Goal: Information Seeking & Learning: Learn about a topic

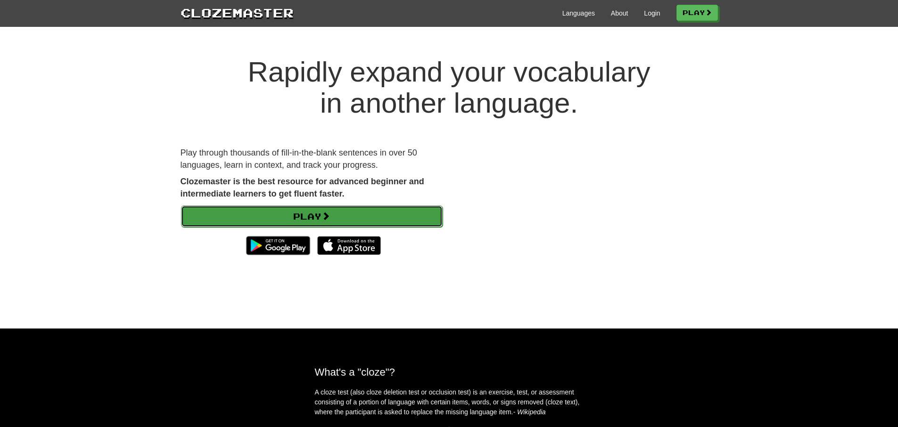
click at [336, 219] on link "Play" at bounding box center [312, 217] width 262 height 22
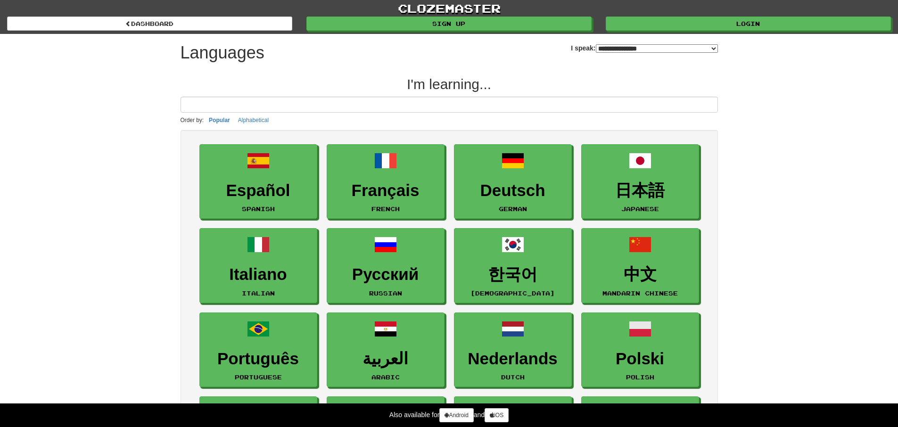
select select "*******"
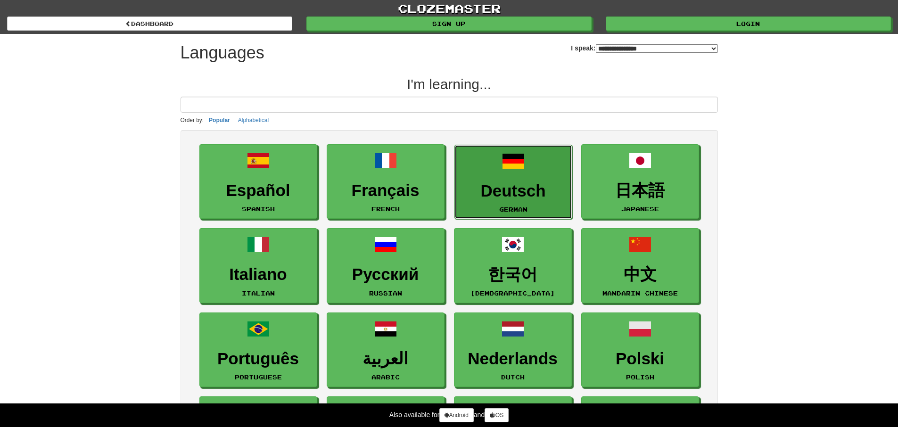
click at [514, 189] on h3 "Deutsch" at bounding box center [514, 191] width 108 height 18
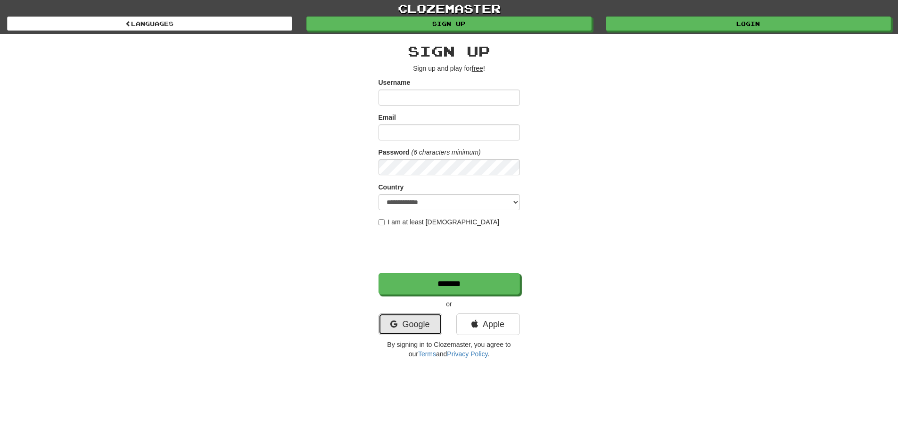
click at [417, 322] on link "Google" at bounding box center [411, 325] width 64 height 22
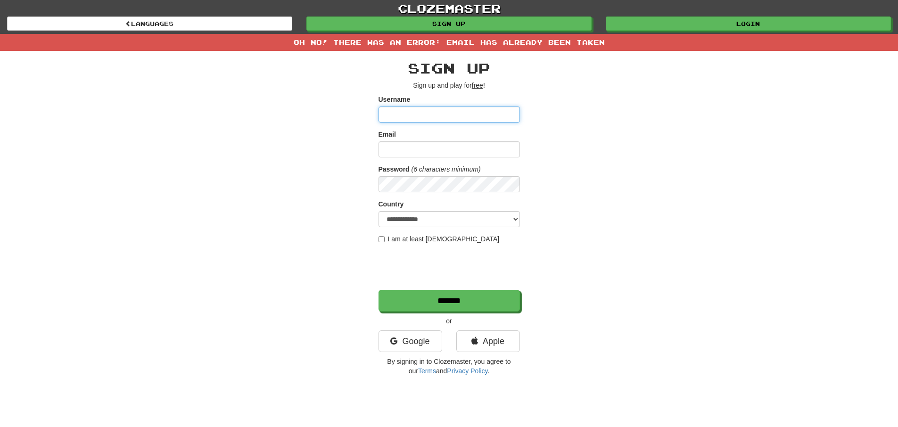
click at [445, 114] on input "Username" at bounding box center [449, 115] width 141 height 16
type input "********"
click at [446, 153] on input "Email" at bounding box center [449, 149] width 141 height 16
type input "**********"
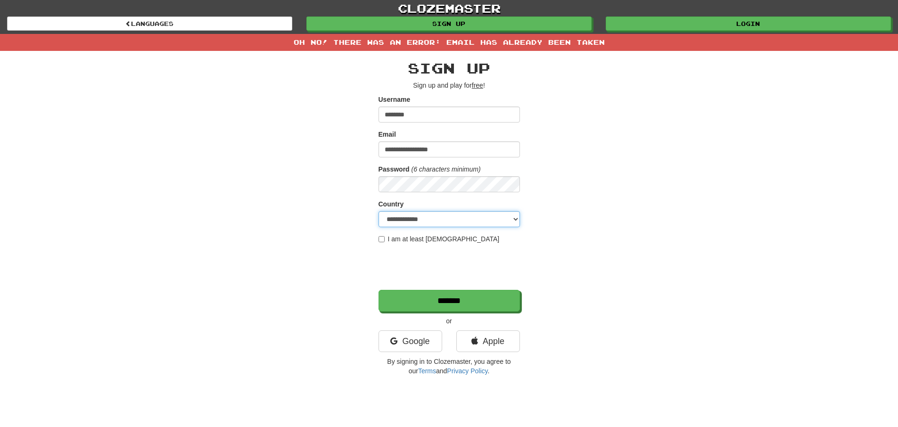
select select "**"
click at [587, 157] on div "**********" at bounding box center [450, 216] width 552 height 330
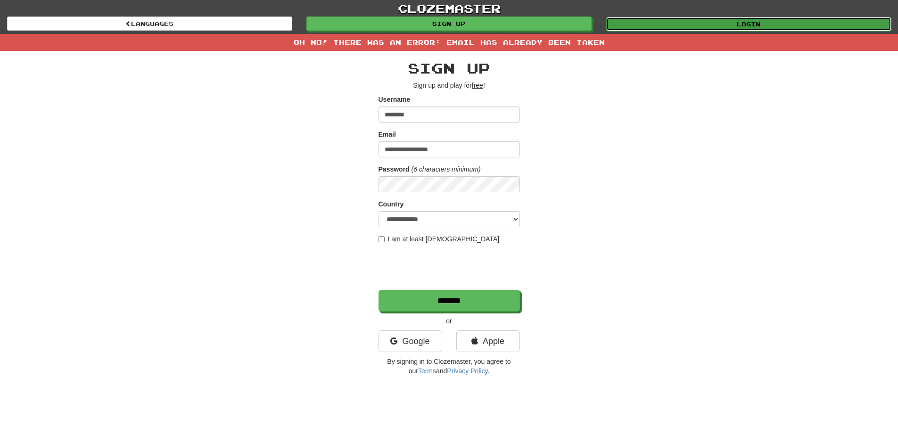
click at [694, 20] on link "Login" at bounding box center [748, 24] width 285 height 14
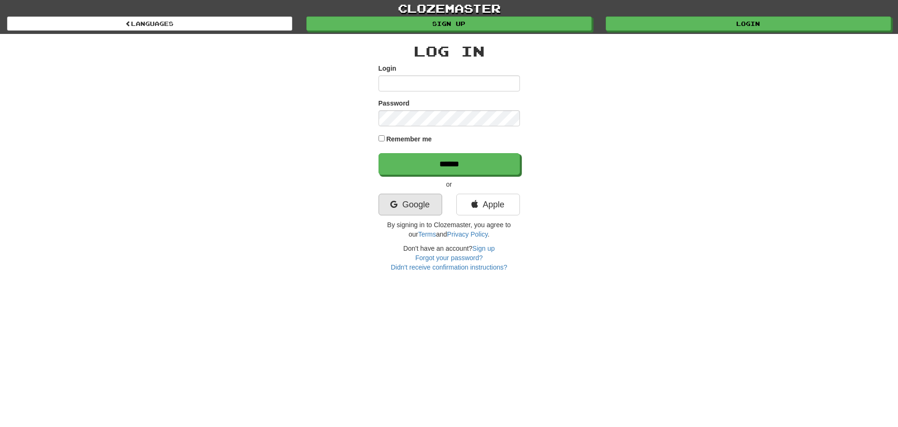
type input "********"
click at [398, 199] on link "Google" at bounding box center [411, 205] width 64 height 22
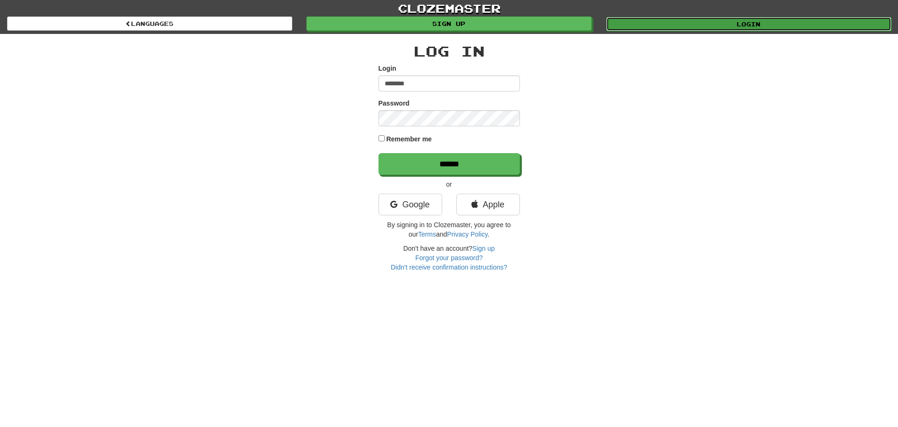
click at [728, 29] on link "Login" at bounding box center [748, 24] width 285 height 14
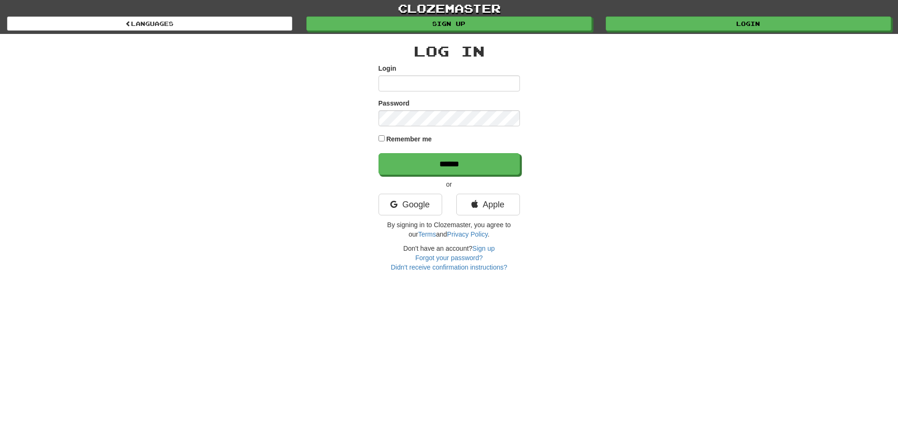
type input "********"
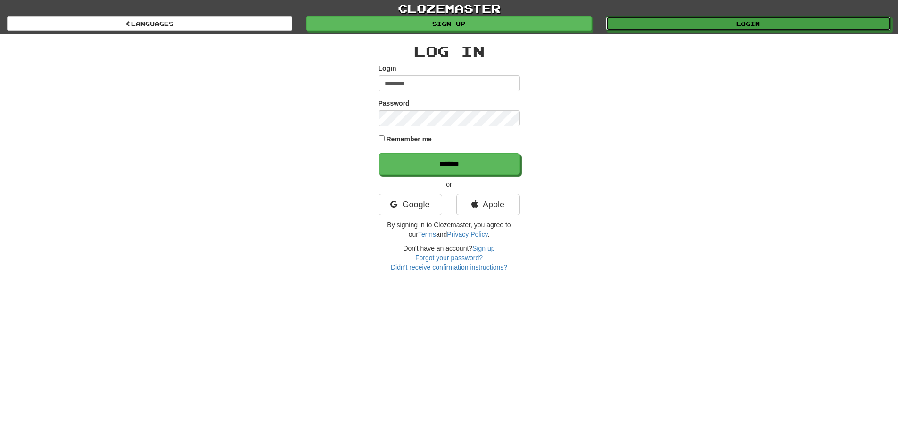
click at [728, 27] on link "Login" at bounding box center [748, 24] width 285 height 14
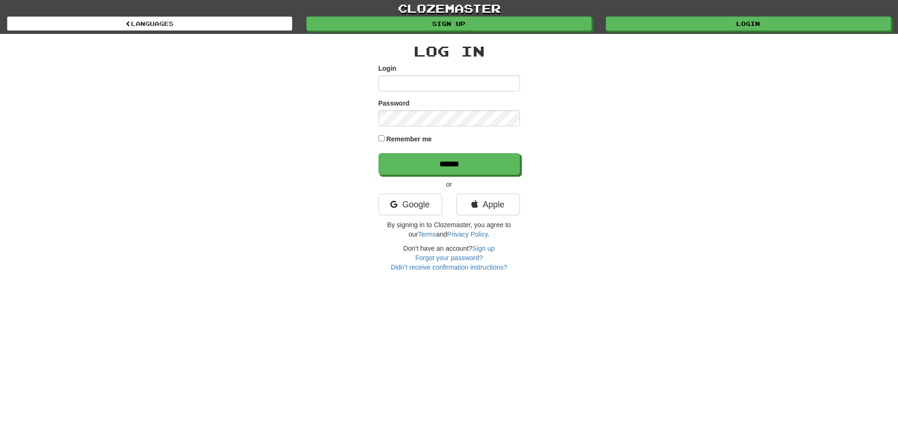
type input "********"
click at [426, 136] on label "Remember me" at bounding box center [409, 138] width 46 height 9
click at [430, 164] on input "******" at bounding box center [449, 165] width 141 height 22
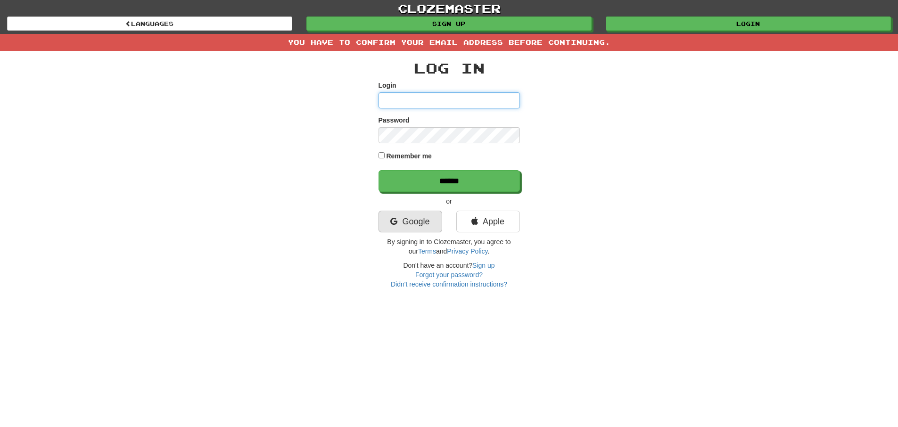
type input "********"
click at [420, 221] on link "Google" at bounding box center [411, 222] width 64 height 22
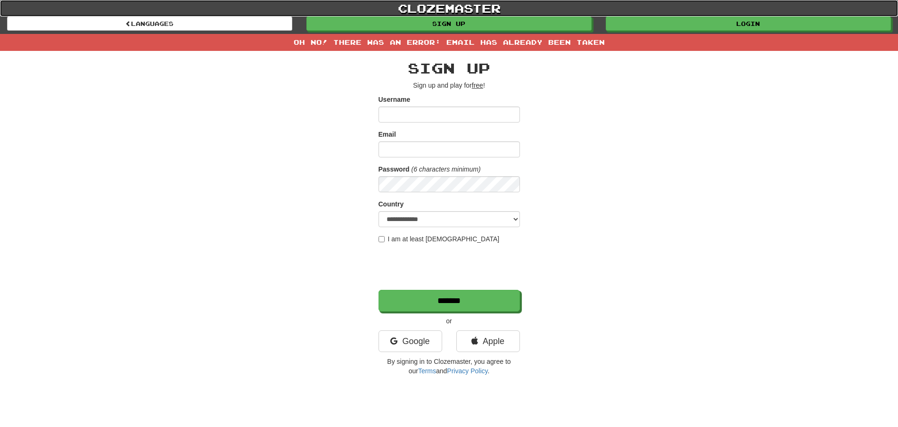
click at [426, 2] on link "clozemaster" at bounding box center [449, 8] width 898 height 17
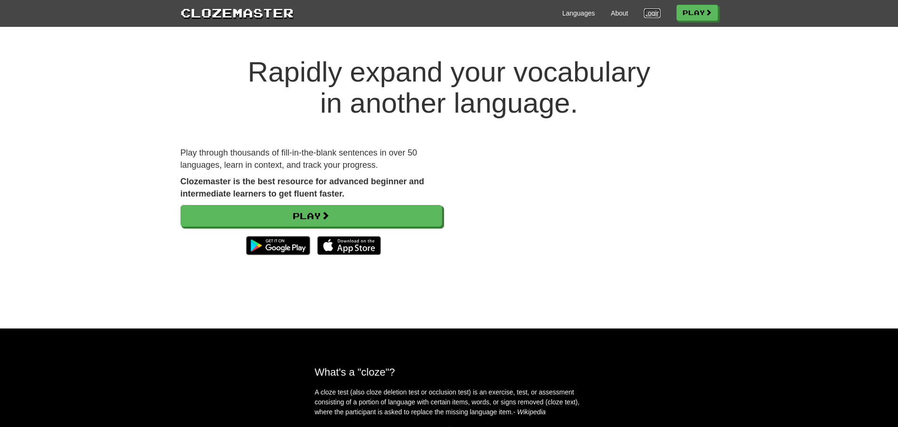
click at [649, 12] on link "Login" at bounding box center [652, 12] width 16 height 9
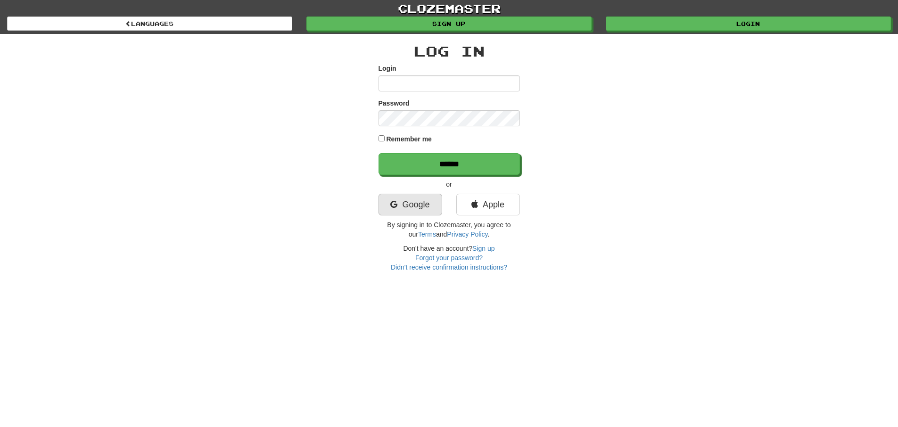
type input "********"
click at [419, 210] on link "Google" at bounding box center [411, 205] width 64 height 22
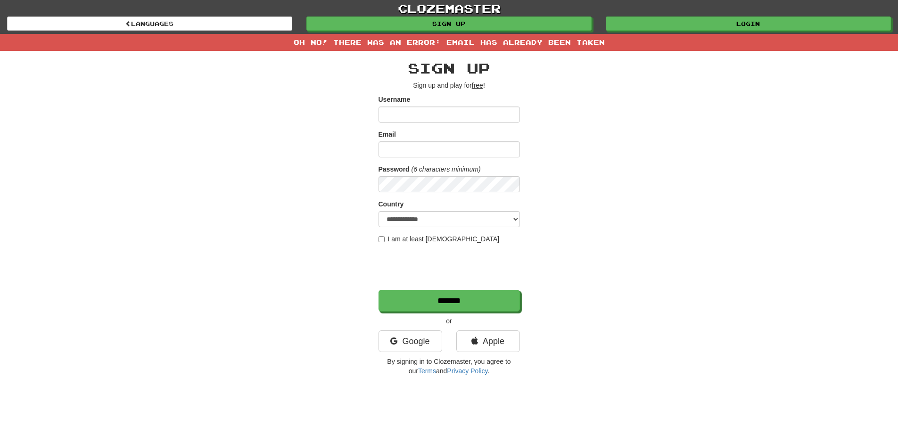
click at [687, 32] on div "clozemaster Languages Sign up Login Languages" at bounding box center [449, 17] width 884 height 34
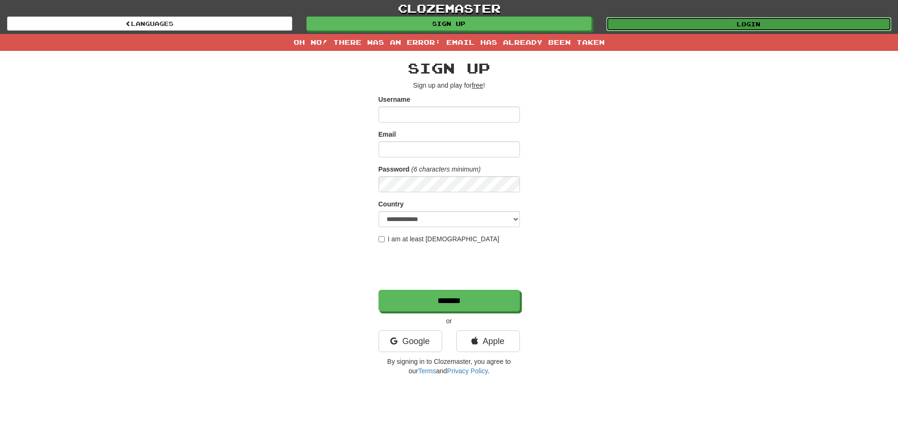
click at [686, 27] on link "Login" at bounding box center [748, 24] width 285 height 14
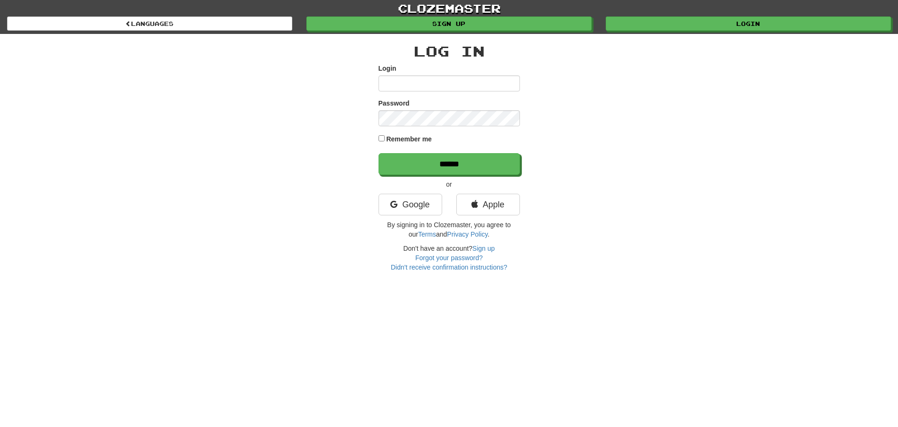
type input "********"
click at [391, 137] on label "Remember me" at bounding box center [409, 138] width 46 height 9
click at [409, 169] on input "******" at bounding box center [449, 165] width 141 height 22
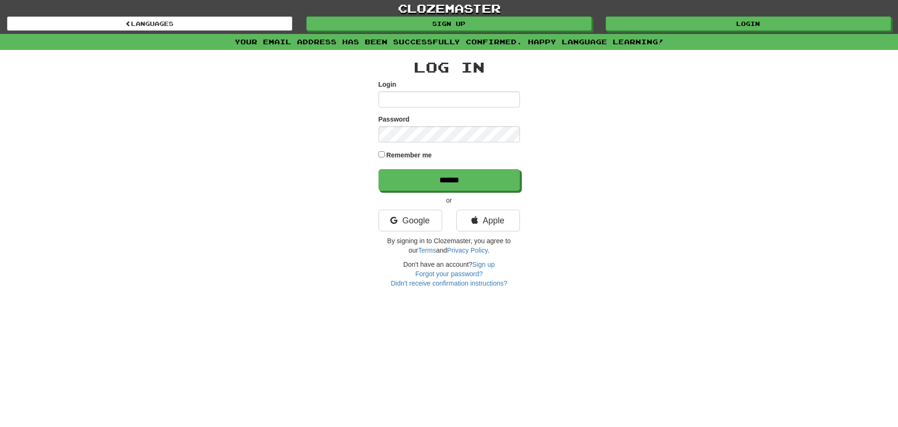
type input "********"
click at [392, 155] on label "Remember me" at bounding box center [409, 154] width 46 height 9
click at [404, 170] on input "******" at bounding box center [449, 181] width 141 height 22
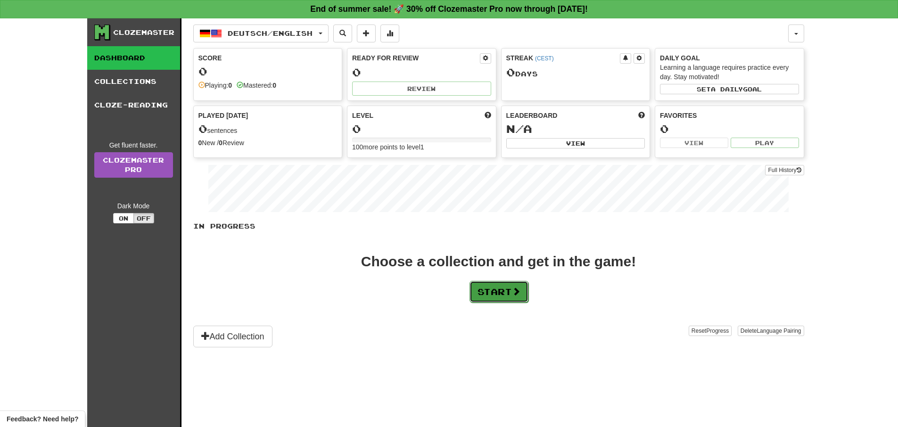
click at [508, 296] on button "Start" at bounding box center [499, 292] width 59 height 22
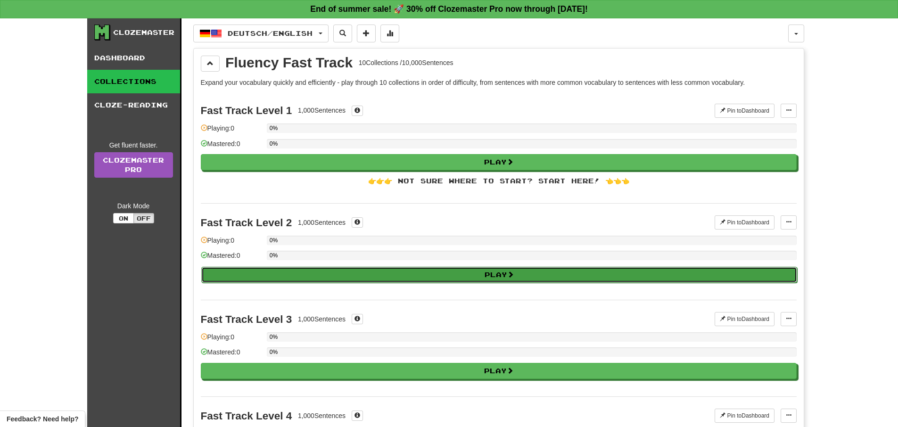
click at [424, 277] on button "Play" at bounding box center [499, 275] width 596 height 16
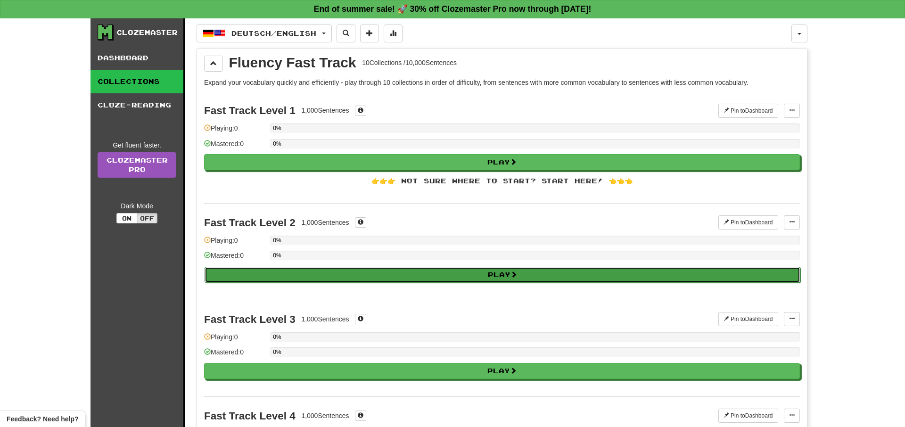
select select "**"
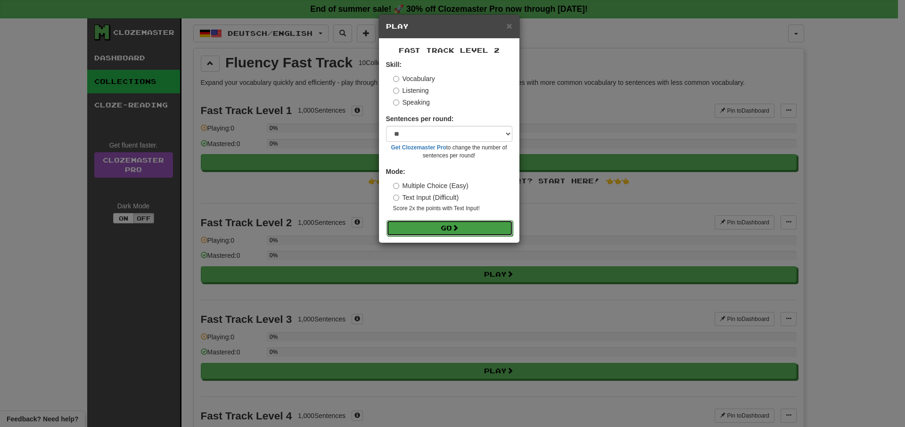
click at [442, 229] on button "Go" at bounding box center [450, 228] width 126 height 16
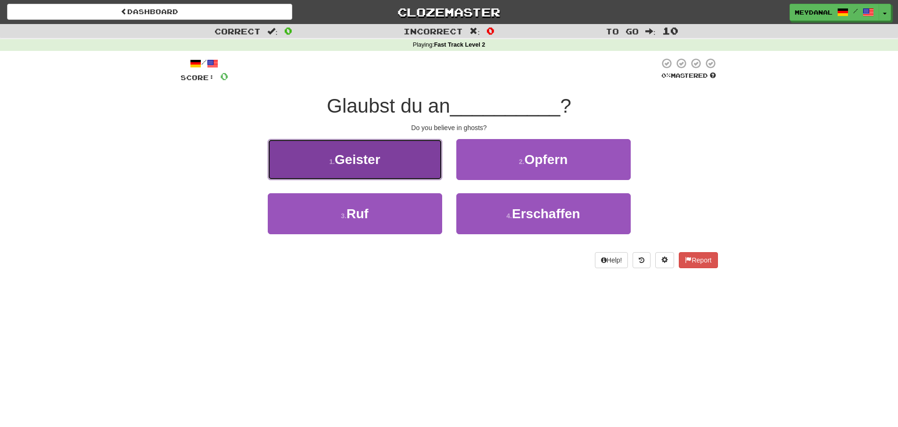
click at [410, 168] on button "1 . Geister" at bounding box center [355, 159] width 174 height 41
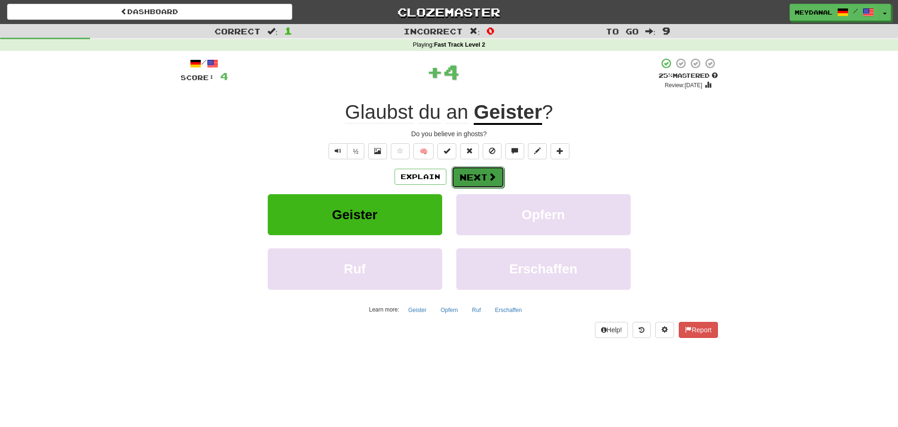
click at [489, 178] on span at bounding box center [492, 177] width 8 height 8
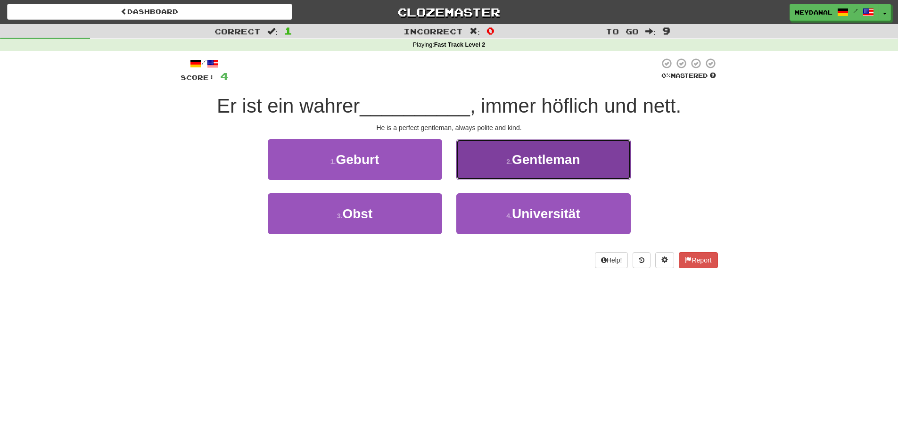
click at [504, 165] on button "2 . Gentleman" at bounding box center [543, 159] width 174 height 41
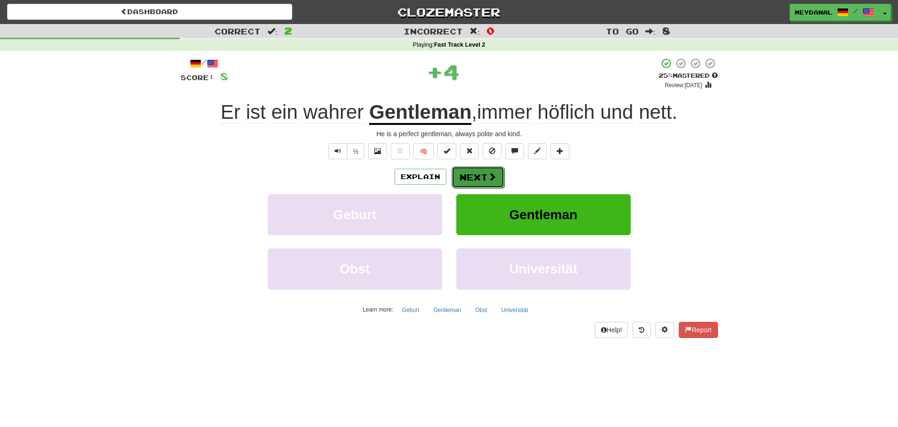
click at [481, 178] on button "Next" at bounding box center [478, 177] width 53 height 22
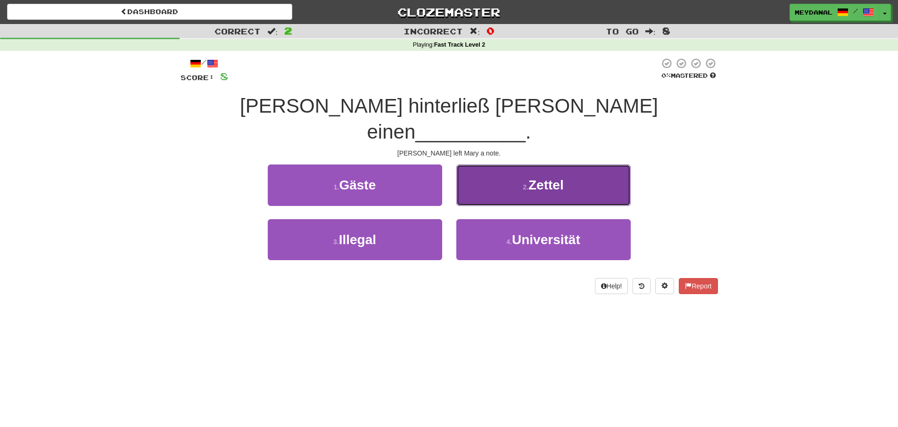
click at [527, 170] on button "2 . Zettel" at bounding box center [543, 185] width 174 height 41
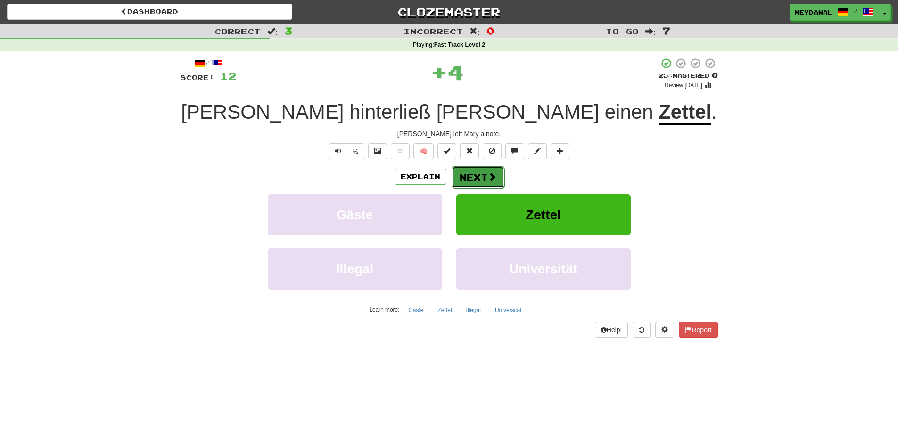
click at [466, 180] on button "Next" at bounding box center [478, 177] width 53 height 22
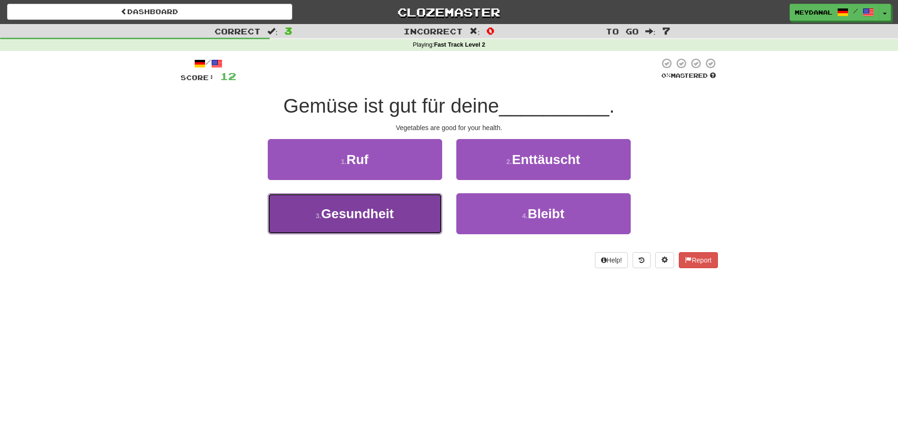
click at [394, 208] on span "Gesundheit" at bounding box center [357, 214] width 73 height 15
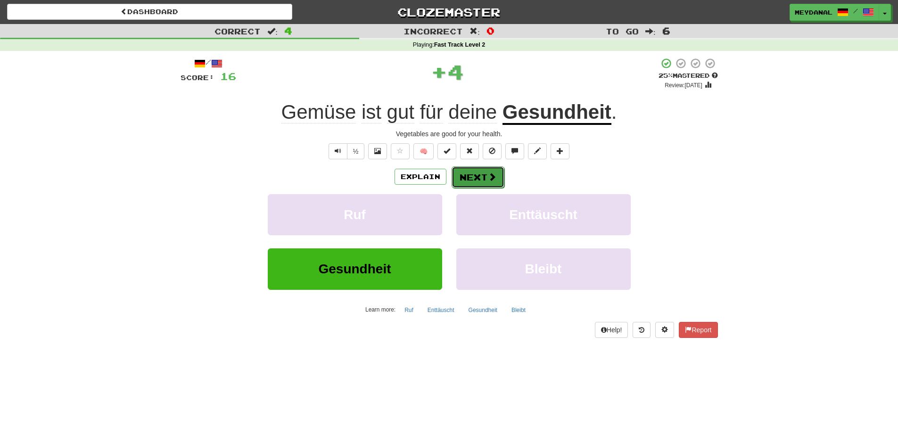
click at [465, 184] on button "Next" at bounding box center [478, 177] width 53 height 22
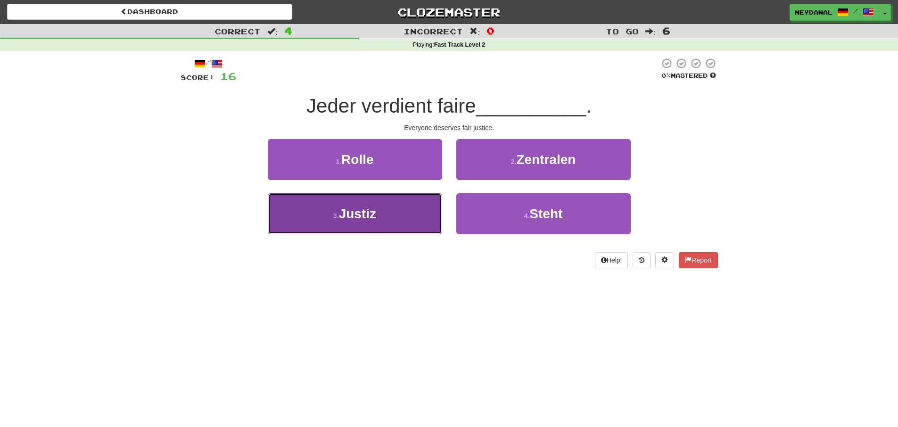
click at [393, 207] on button "3 . Justiz" at bounding box center [355, 213] width 174 height 41
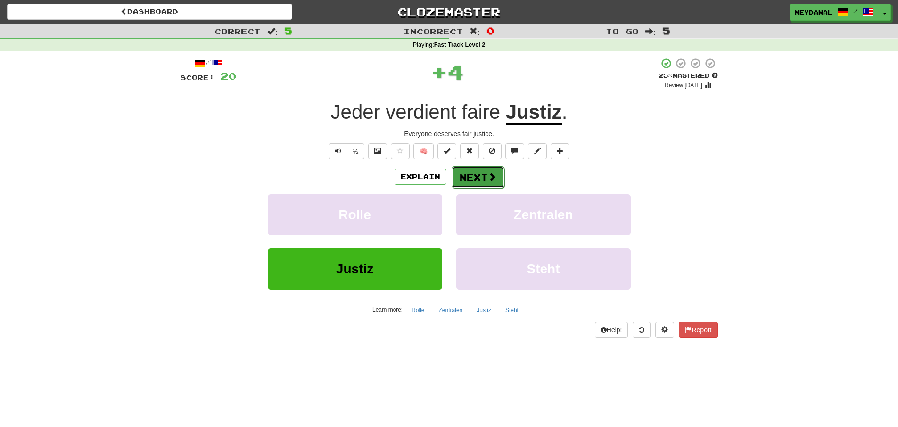
click at [499, 184] on button "Next" at bounding box center [478, 177] width 53 height 22
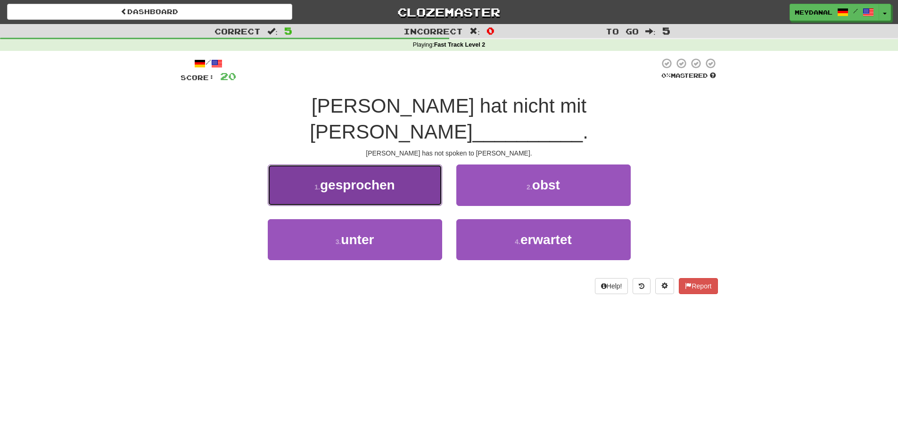
click at [403, 165] on button "1 . gesprochen" at bounding box center [355, 185] width 174 height 41
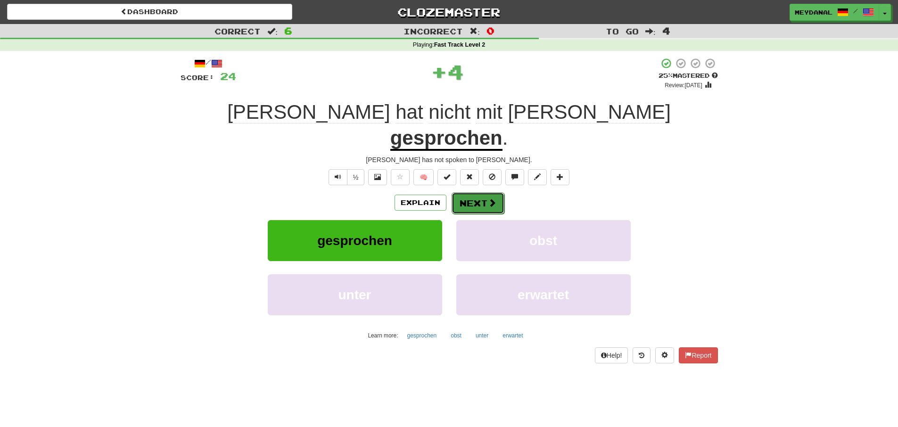
click at [468, 192] on button "Next" at bounding box center [478, 203] width 53 height 22
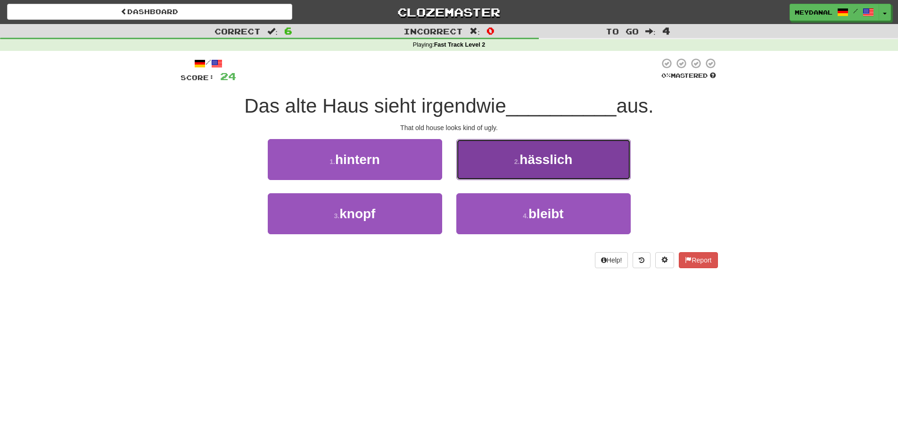
click at [494, 163] on button "2 . hässlich" at bounding box center [543, 159] width 174 height 41
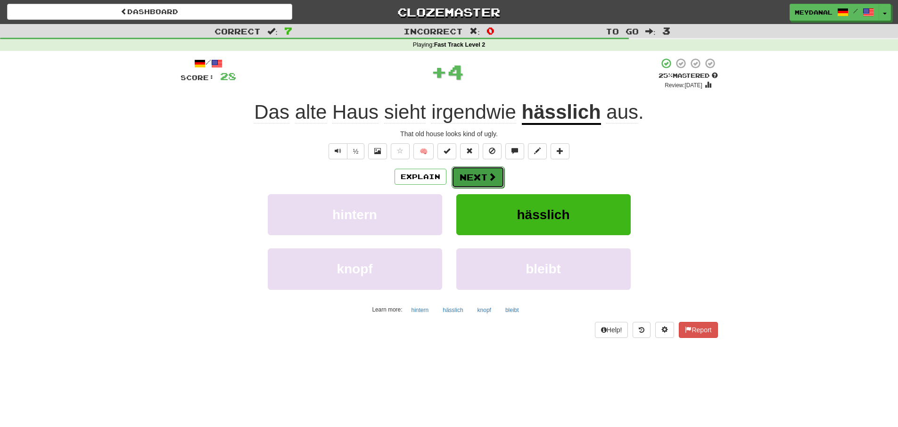
click at [482, 172] on button "Next" at bounding box center [478, 177] width 53 height 22
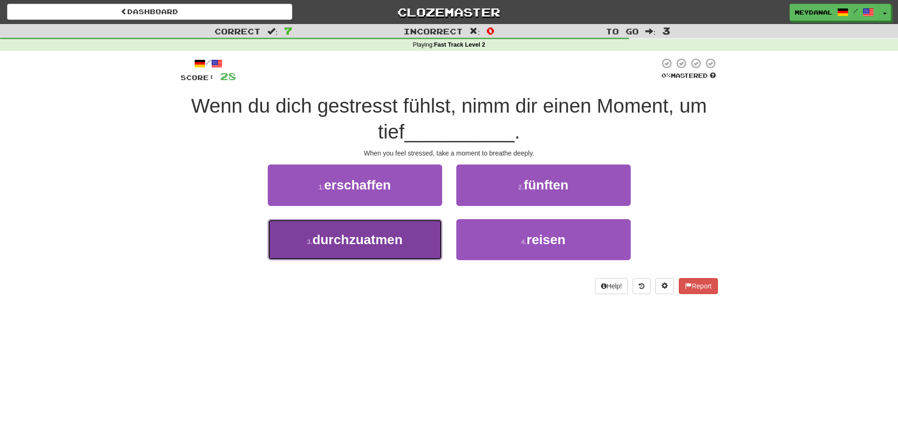
click at [410, 242] on button "3 . durchzuatmen" at bounding box center [355, 239] width 174 height 41
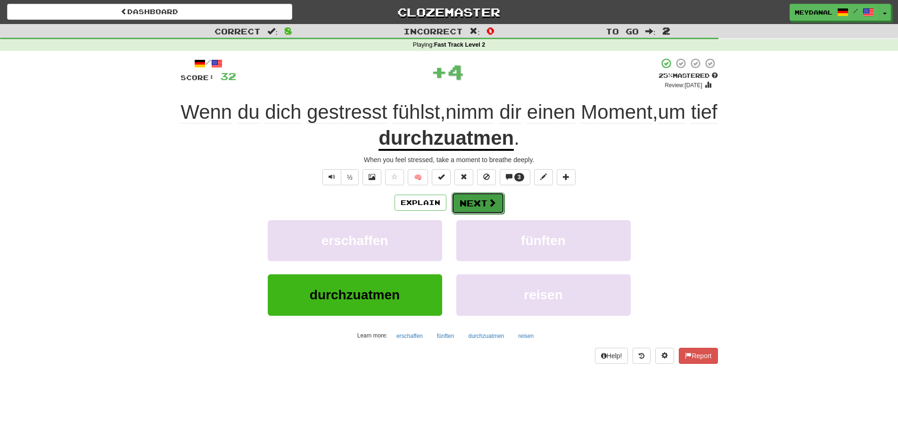
click at [478, 203] on button "Next" at bounding box center [478, 203] width 53 height 22
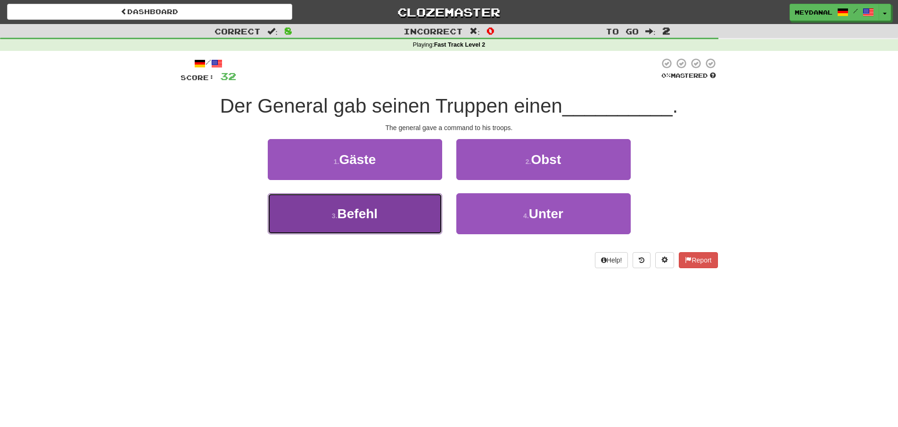
click at [350, 214] on span "Befehl" at bounding box center [358, 214] width 41 height 15
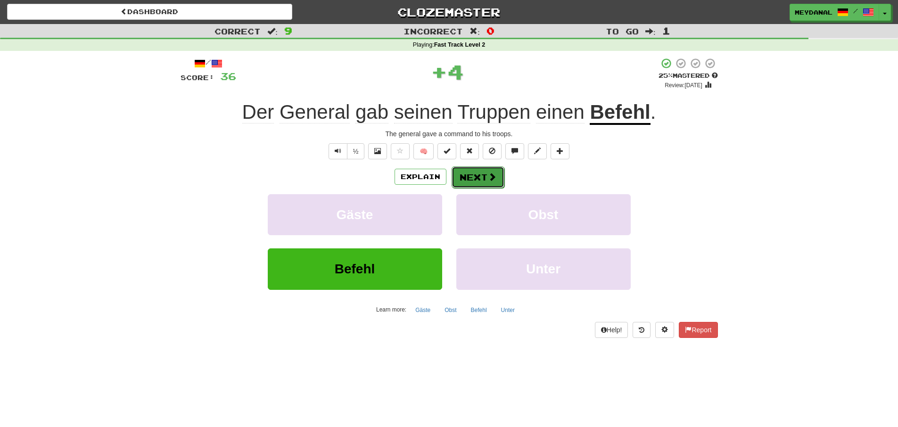
click at [482, 179] on button "Next" at bounding box center [478, 177] width 53 height 22
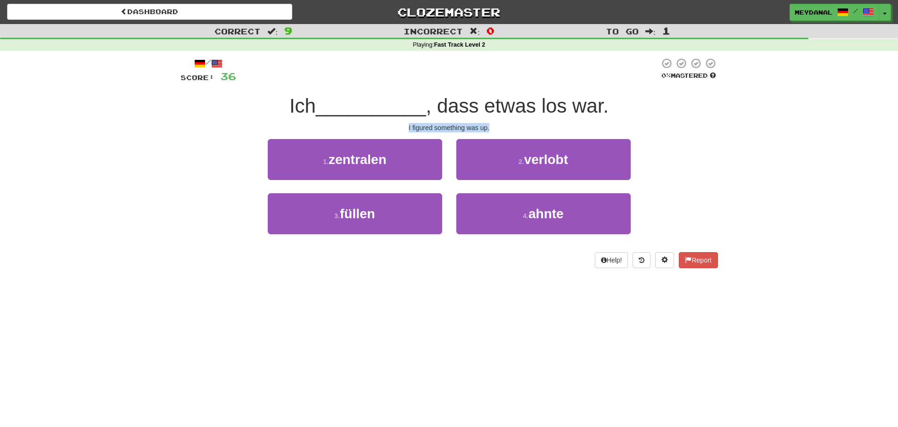
drag, startPoint x: 405, startPoint y: 127, endPoint x: 514, endPoint y: 127, distance: 108.9
click at [514, 127] on div "I figured something was up." at bounding box center [450, 127] width 538 height 9
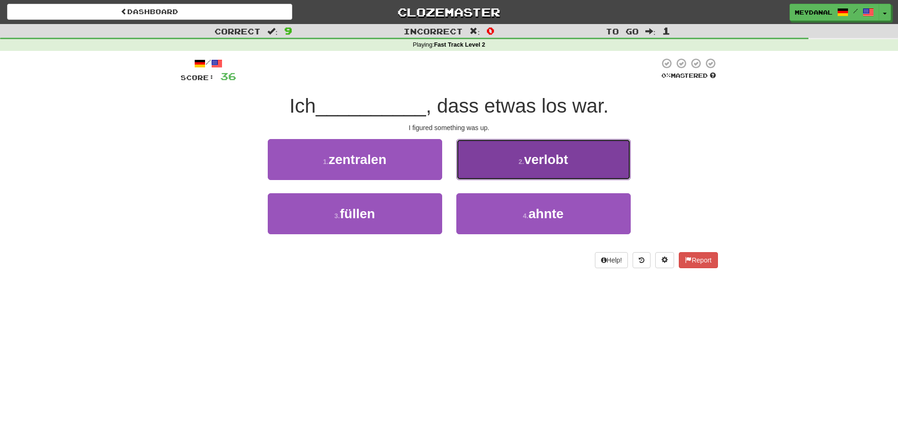
click at [505, 166] on button "2 . verlobt" at bounding box center [543, 159] width 174 height 41
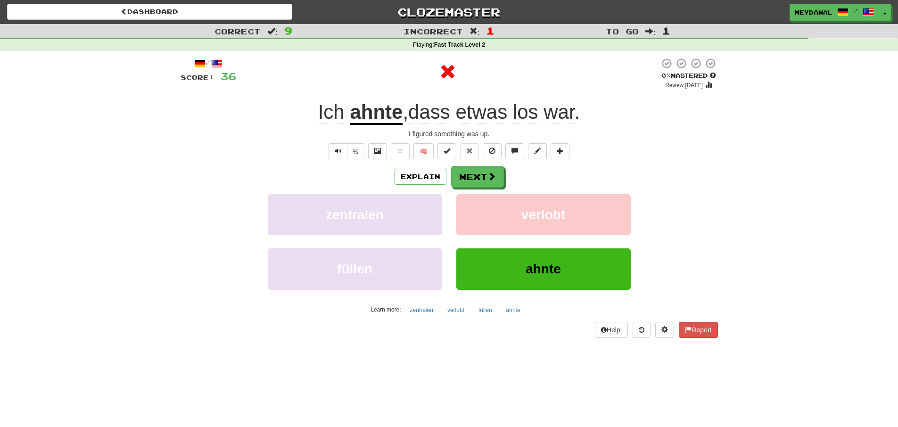
click at [373, 116] on u "ahnte" at bounding box center [376, 113] width 53 height 24
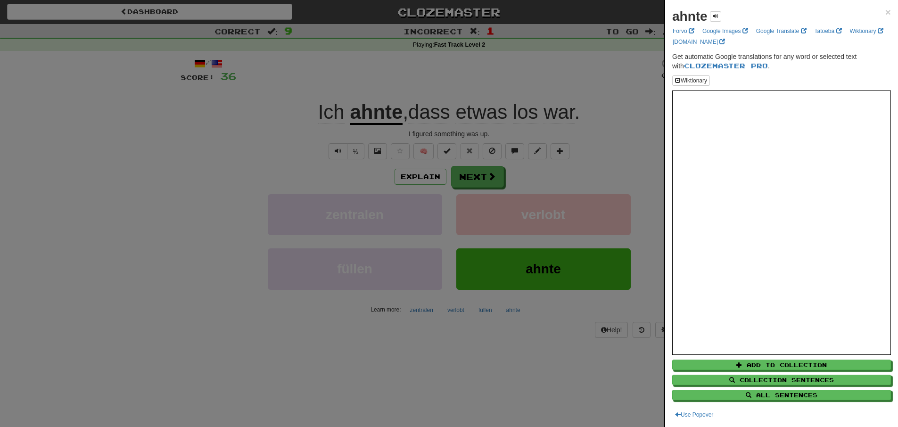
click at [373, 116] on div at bounding box center [449, 213] width 898 height 427
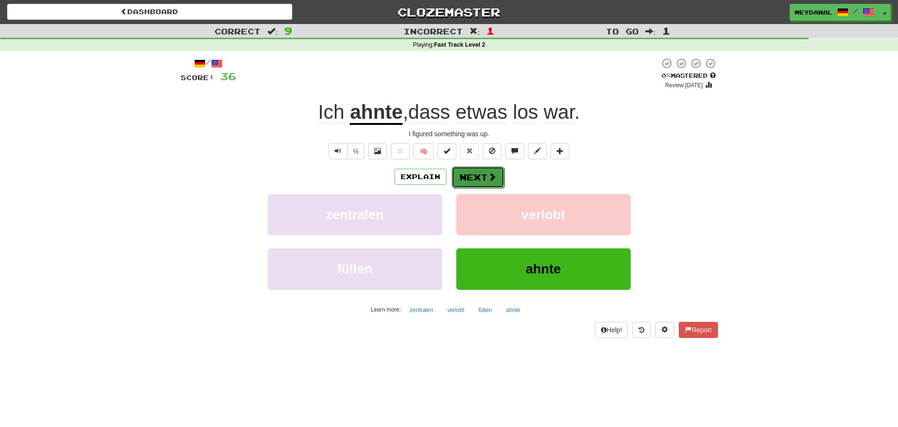
click at [488, 179] on span at bounding box center [492, 177] width 8 height 8
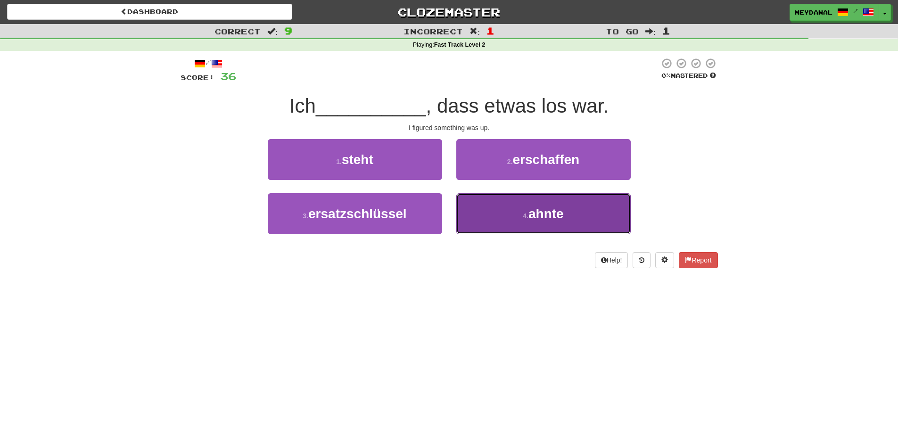
click at [498, 206] on button "4 . ahnte" at bounding box center [543, 213] width 174 height 41
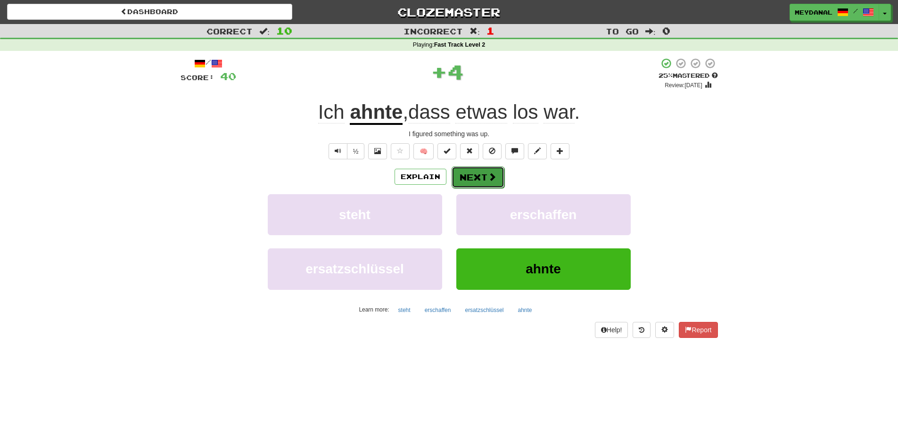
click at [463, 175] on button "Next" at bounding box center [478, 177] width 53 height 22
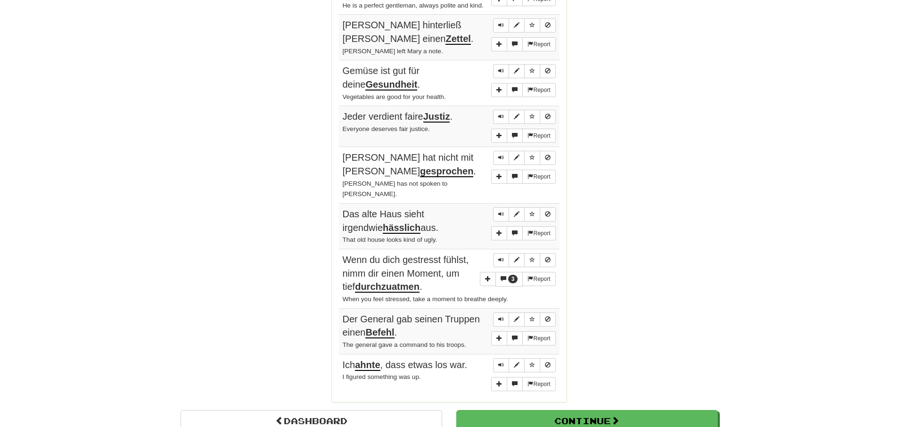
scroll to position [927, 0]
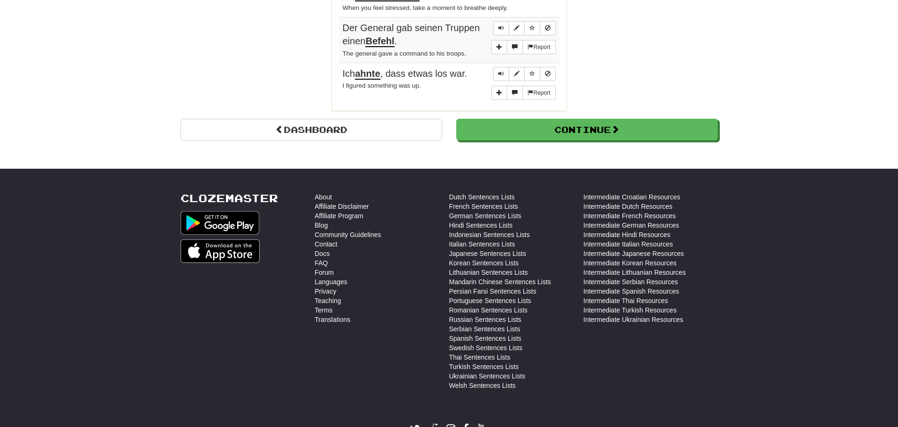
click at [419, 249] on li "Docs" at bounding box center [382, 253] width 134 height 9
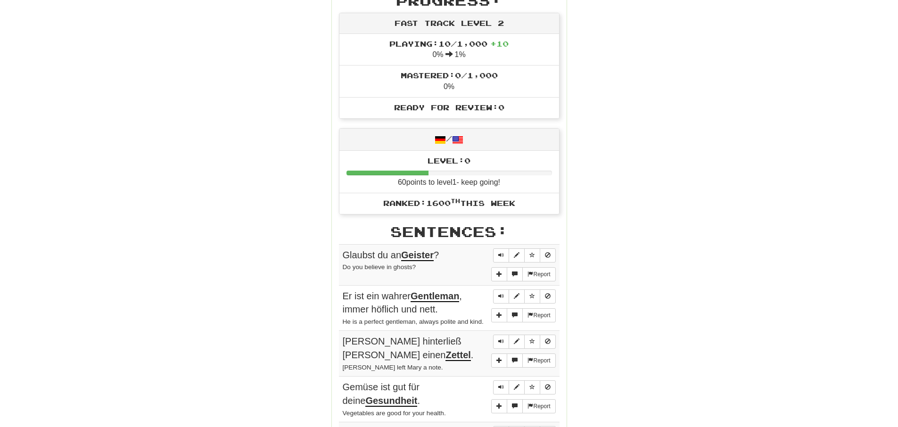
scroll to position [0, 0]
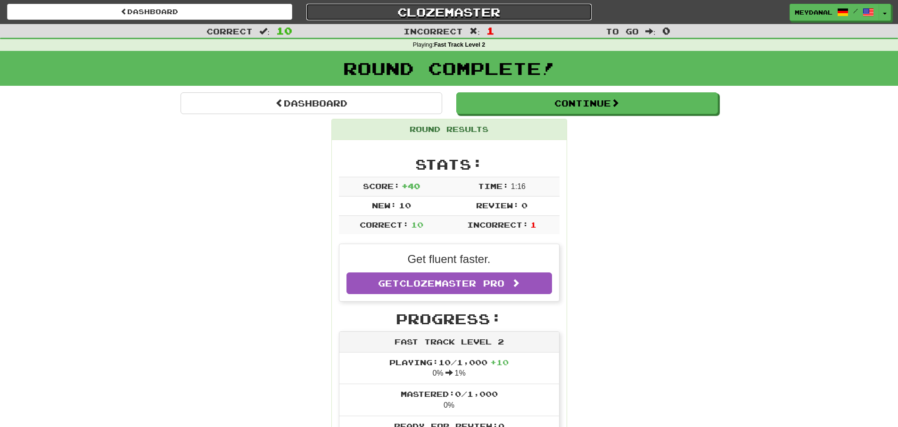
click at [424, 11] on link "Clozemaster" at bounding box center [449, 12] width 285 height 17
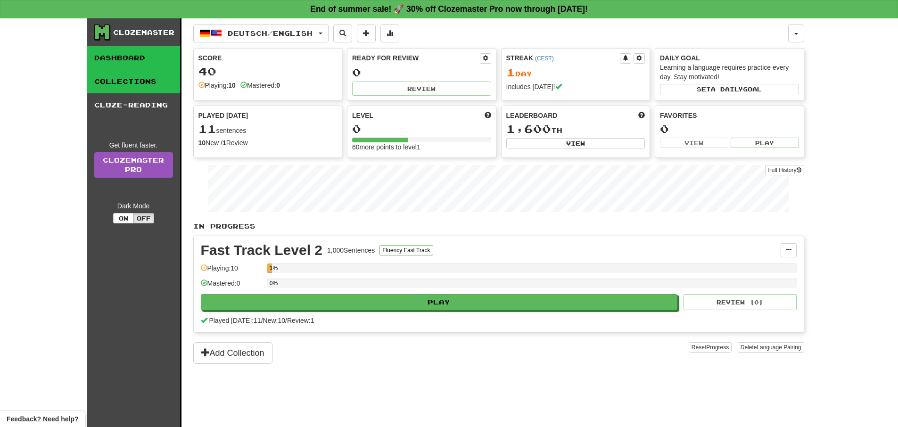
click at [128, 83] on link "Collections" at bounding box center [133, 82] width 93 height 24
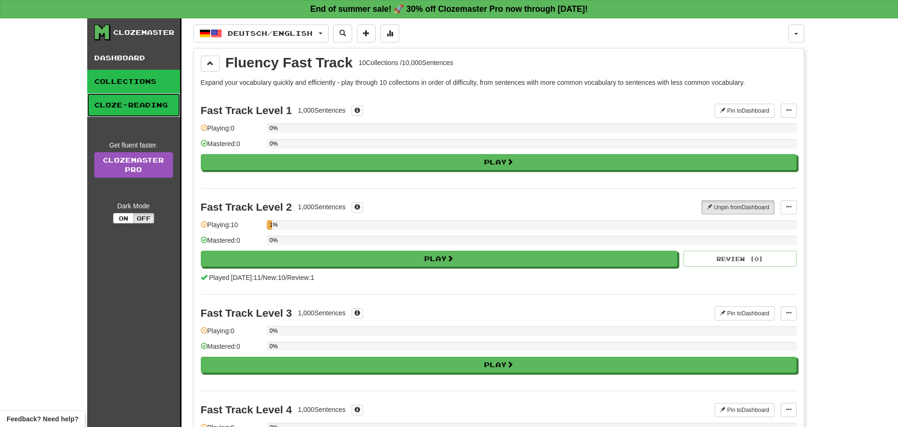
click at [126, 98] on link "Cloze-Reading" at bounding box center [133, 105] width 93 height 24
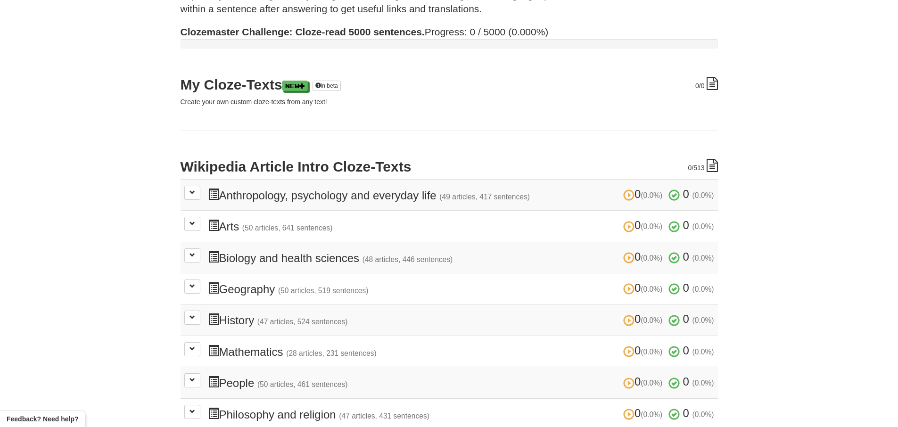
scroll to position [97, 0]
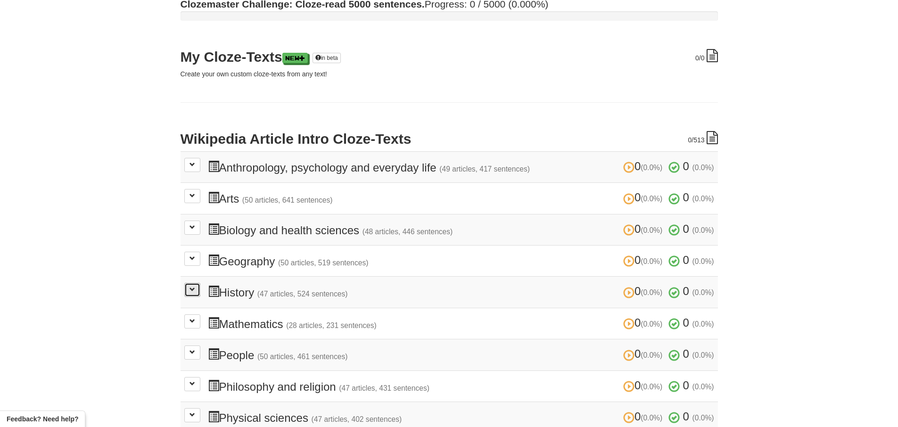
click at [188, 285] on button at bounding box center [192, 290] width 16 height 14
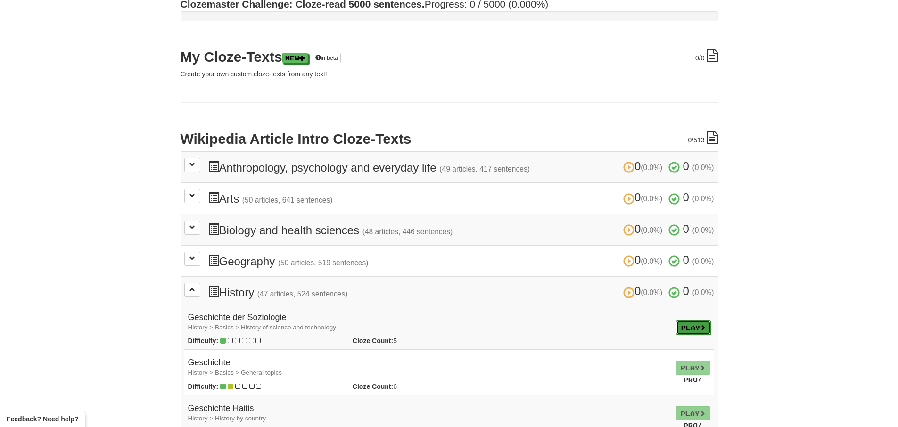
click at [683, 324] on link "Play" at bounding box center [693, 328] width 35 height 14
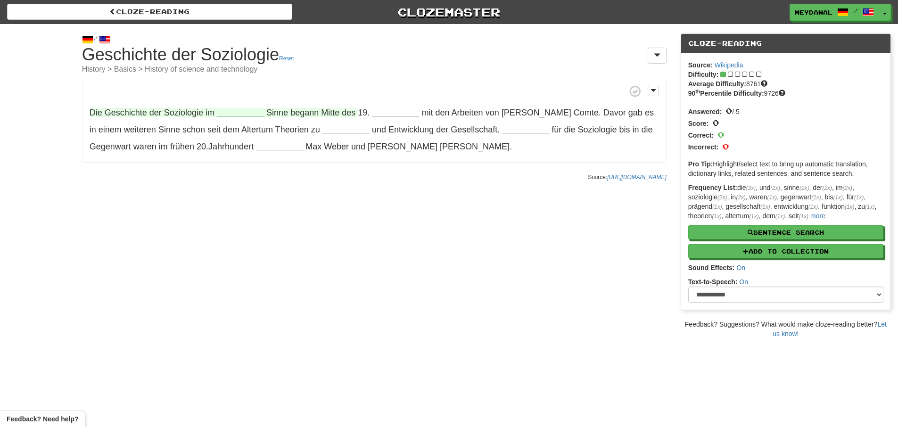
click at [224, 111] on strong "__________" at bounding box center [240, 112] width 47 height 9
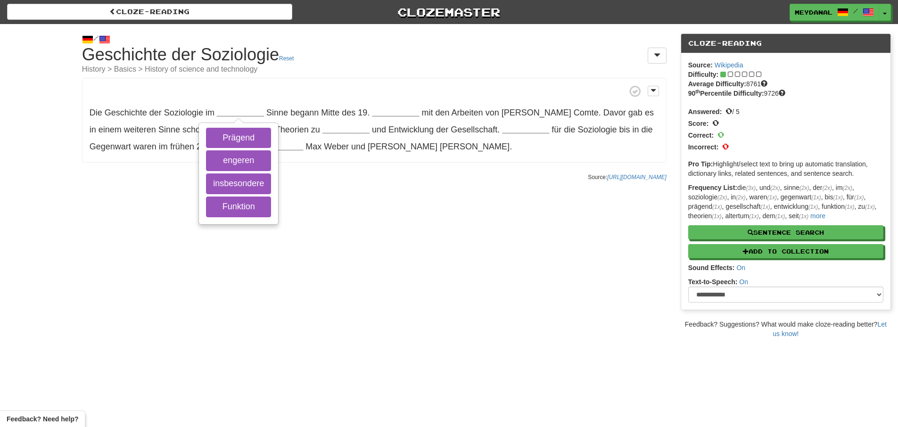
click at [385, 205] on div "/ Cloze-[GEOGRAPHIC_DATA] Geschichte der Soziologie Reset History > Basics > Hi…" at bounding box center [449, 181] width 898 height 315
click at [416, 8] on link "Clozemaster" at bounding box center [449, 12] width 285 height 17
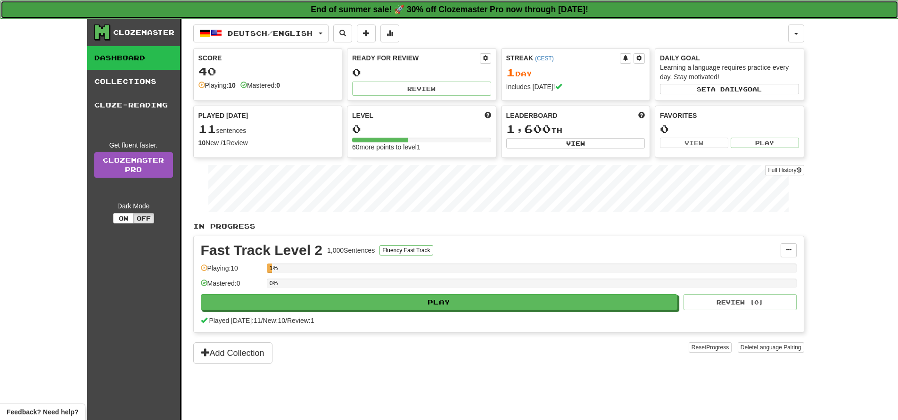
click at [415, 11] on strong "End of summer sale! 🚀 30% off Clozemaster Pro now through Friday August 29!" at bounding box center [450, 9] width 278 height 9
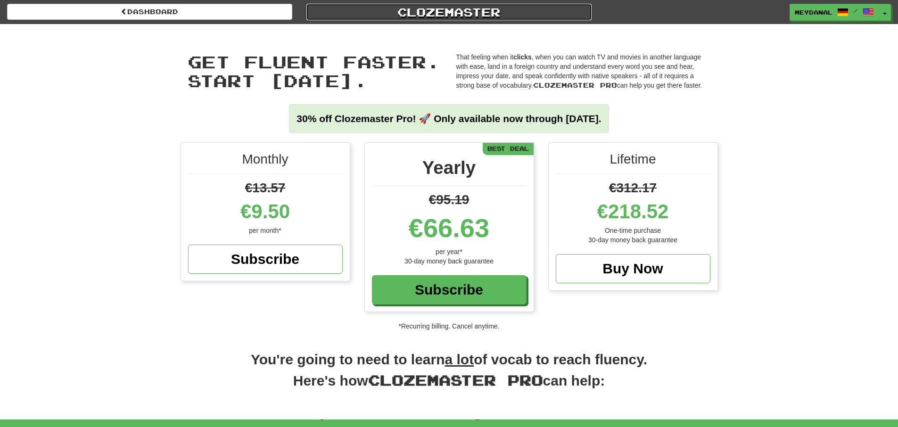
click at [470, 11] on link "Clozemaster" at bounding box center [449, 12] width 285 height 17
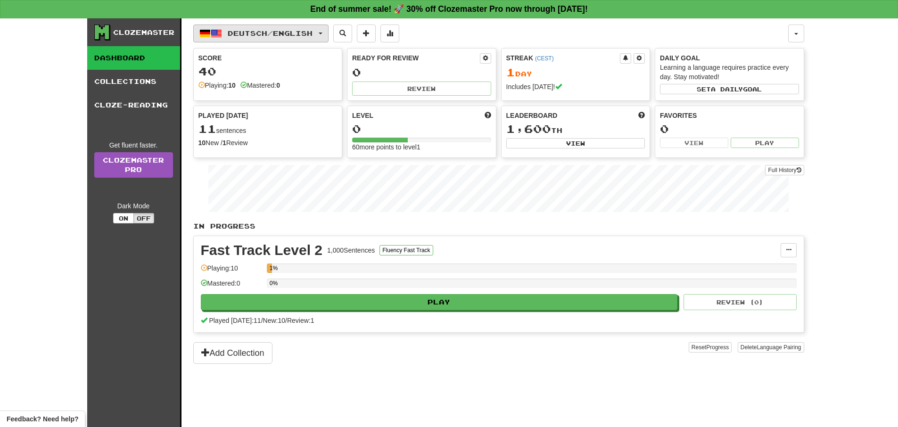
click at [313, 37] on span "Deutsch / English" at bounding box center [270, 33] width 85 height 8
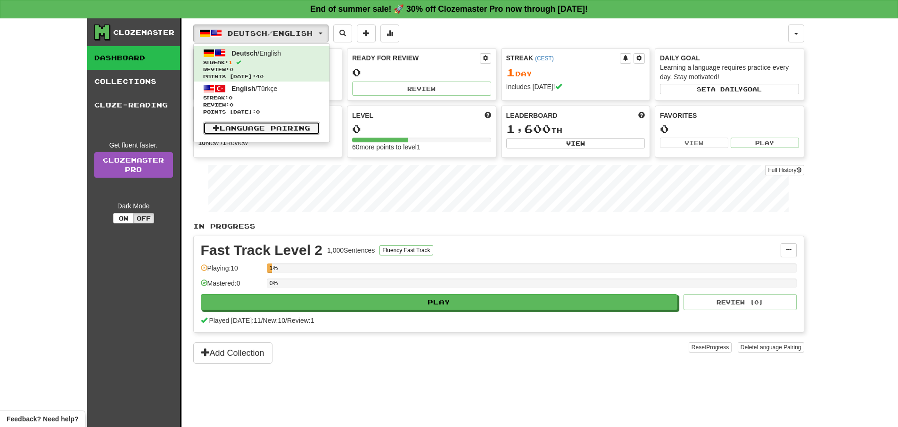
click at [284, 132] on link "Language Pairing" at bounding box center [261, 128] width 117 height 13
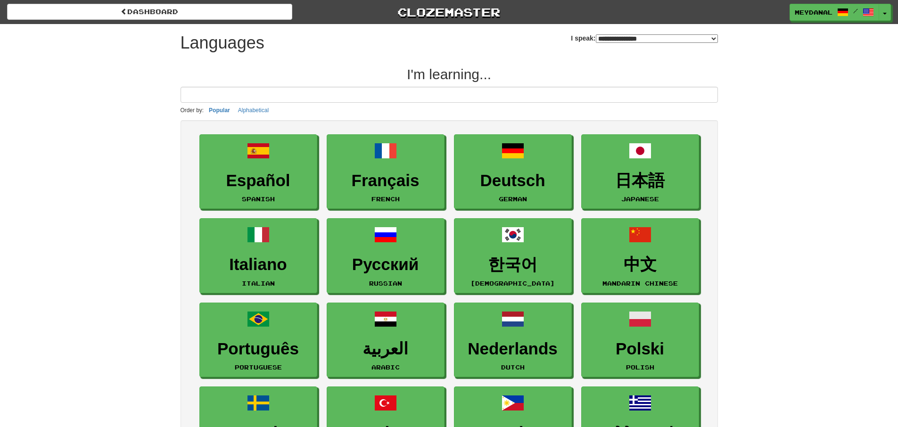
select select "*******"
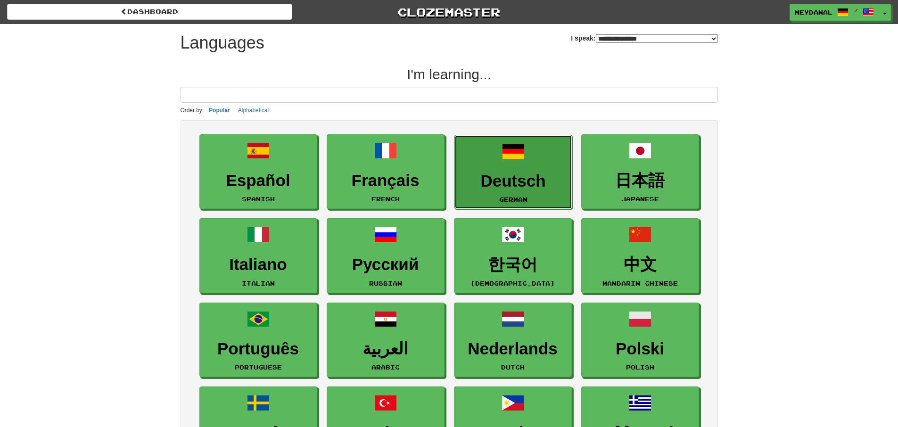
click at [490, 181] on h3 "Deutsch" at bounding box center [514, 181] width 108 height 18
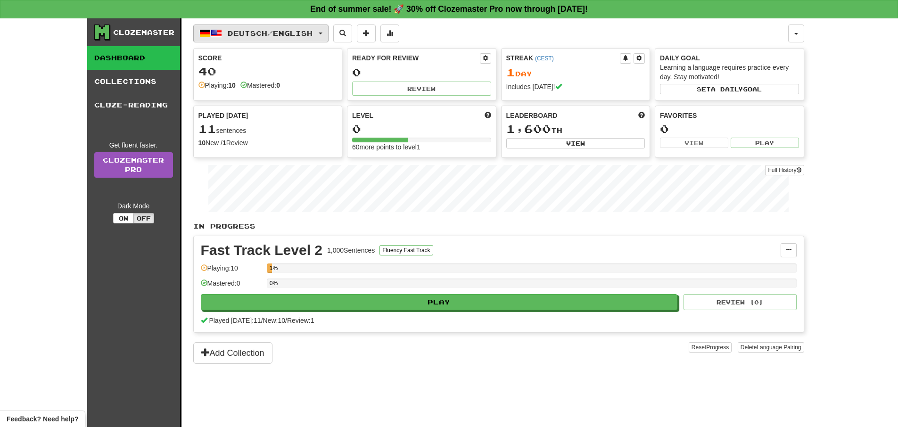
click at [323, 35] on button "Deutsch / English" at bounding box center [260, 34] width 135 height 18
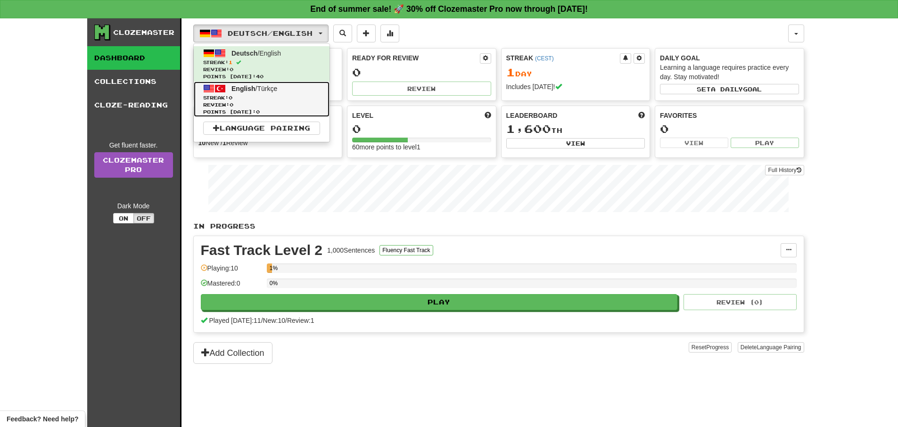
click at [288, 101] on span "Review: 0" at bounding box center [261, 104] width 117 height 7
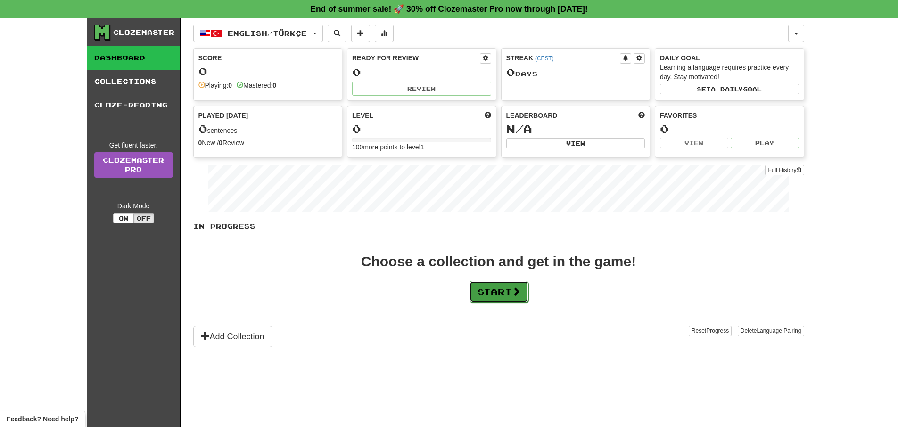
click at [505, 297] on button "Start" at bounding box center [499, 292] width 59 height 22
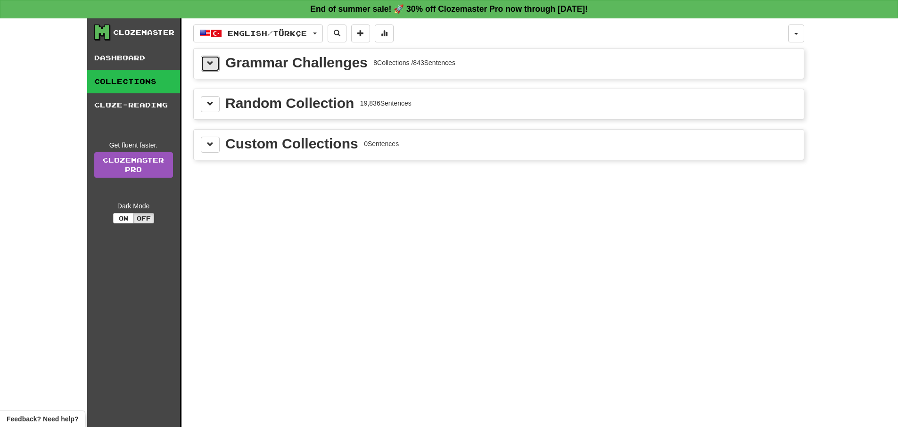
click at [202, 58] on button at bounding box center [210, 64] width 19 height 16
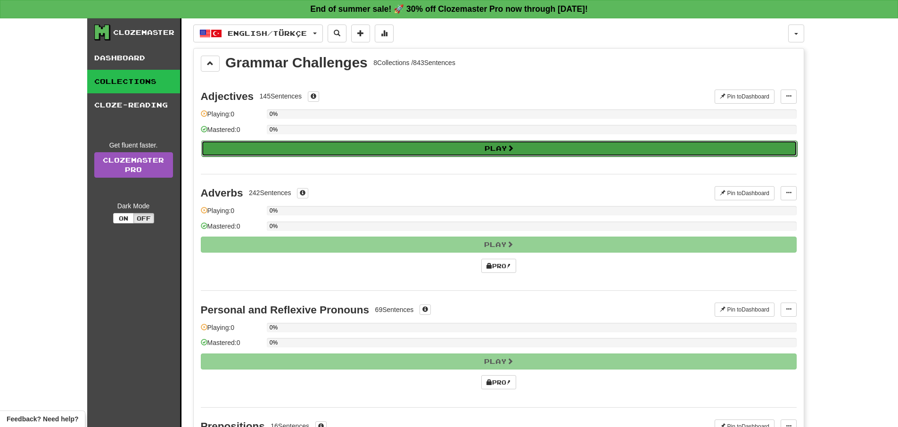
click at [302, 153] on button "Play" at bounding box center [499, 149] width 596 height 16
select select "**"
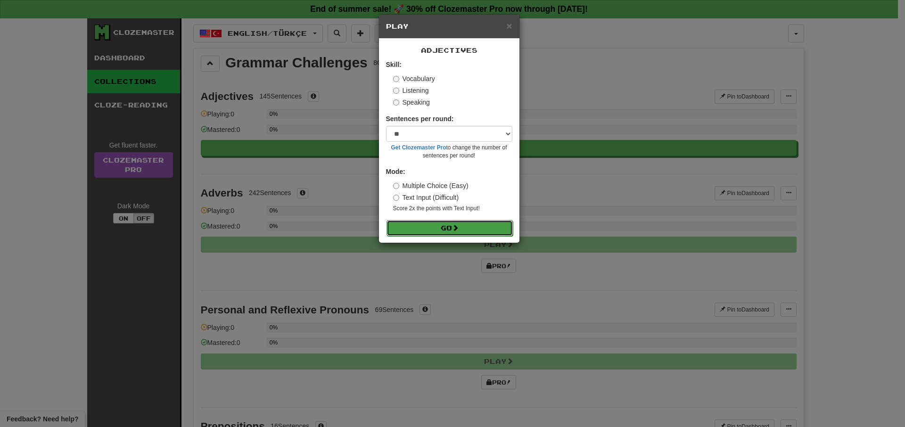
click at [436, 232] on button "Go" at bounding box center [450, 228] width 126 height 16
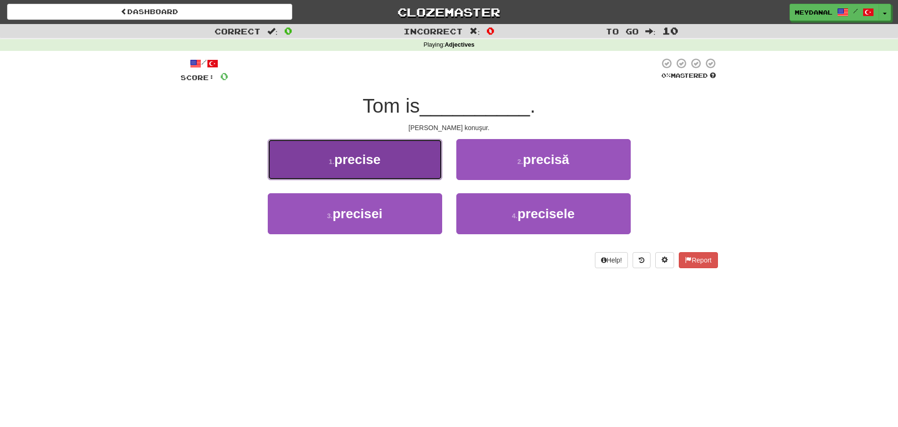
click at [417, 167] on button "1 . precise" at bounding box center [355, 159] width 174 height 41
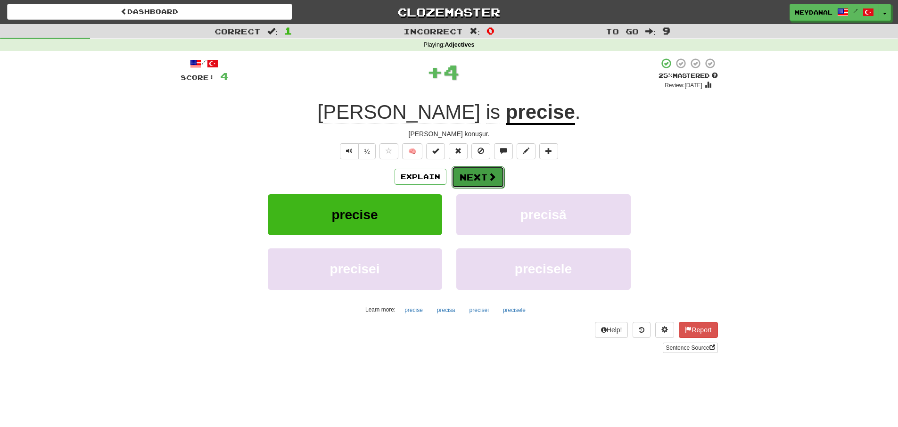
click at [479, 172] on button "Next" at bounding box center [478, 177] width 53 height 22
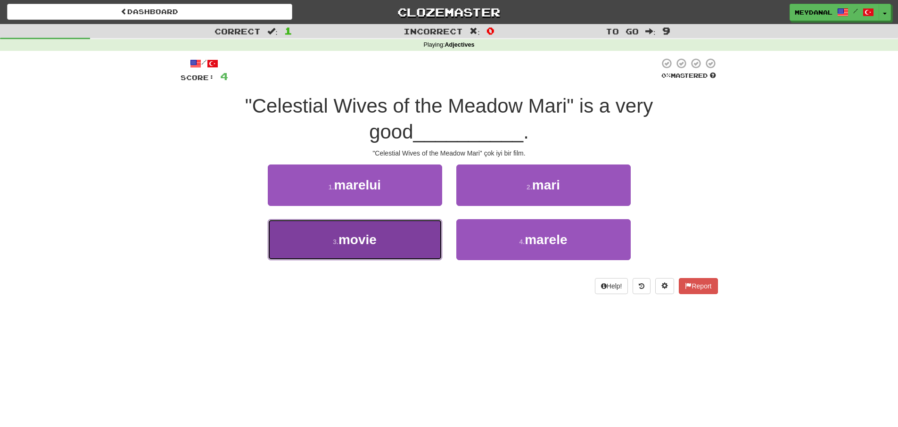
click at [426, 236] on button "3 . movie" at bounding box center [355, 239] width 174 height 41
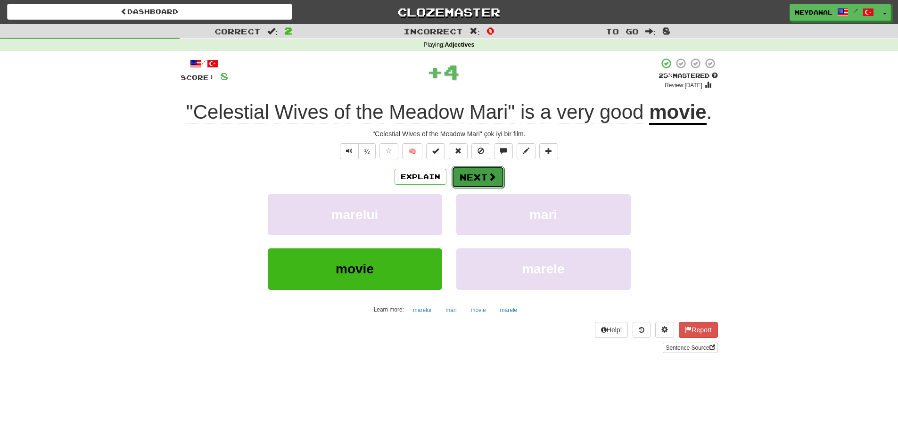
click at [480, 182] on button "Next" at bounding box center [478, 177] width 53 height 22
